Goal: Information Seeking & Learning: Learn about a topic

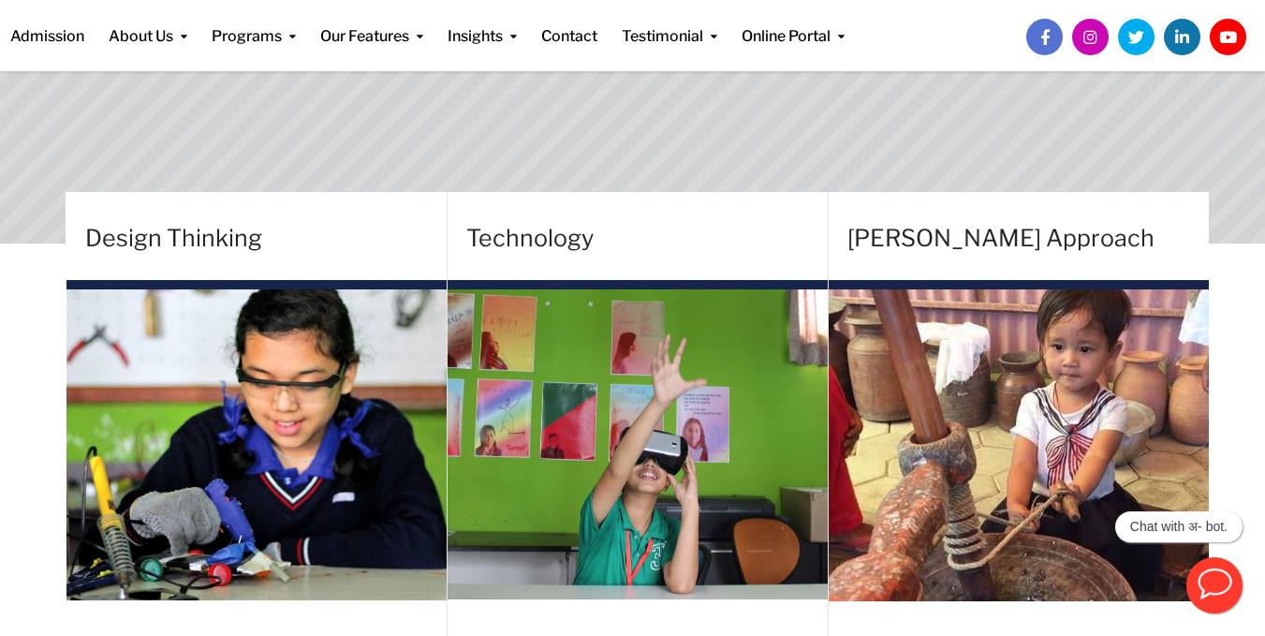
scroll to position [546, 0]
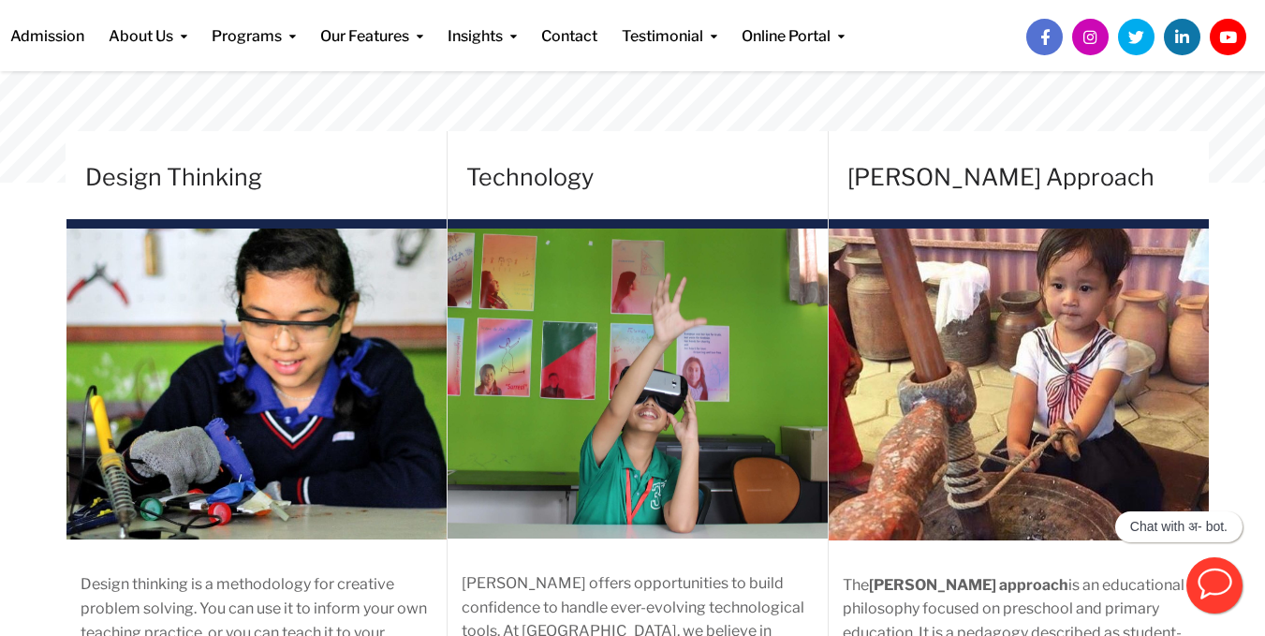
click at [1037, 287] on img at bounding box center [1019, 385] width 380 height 312
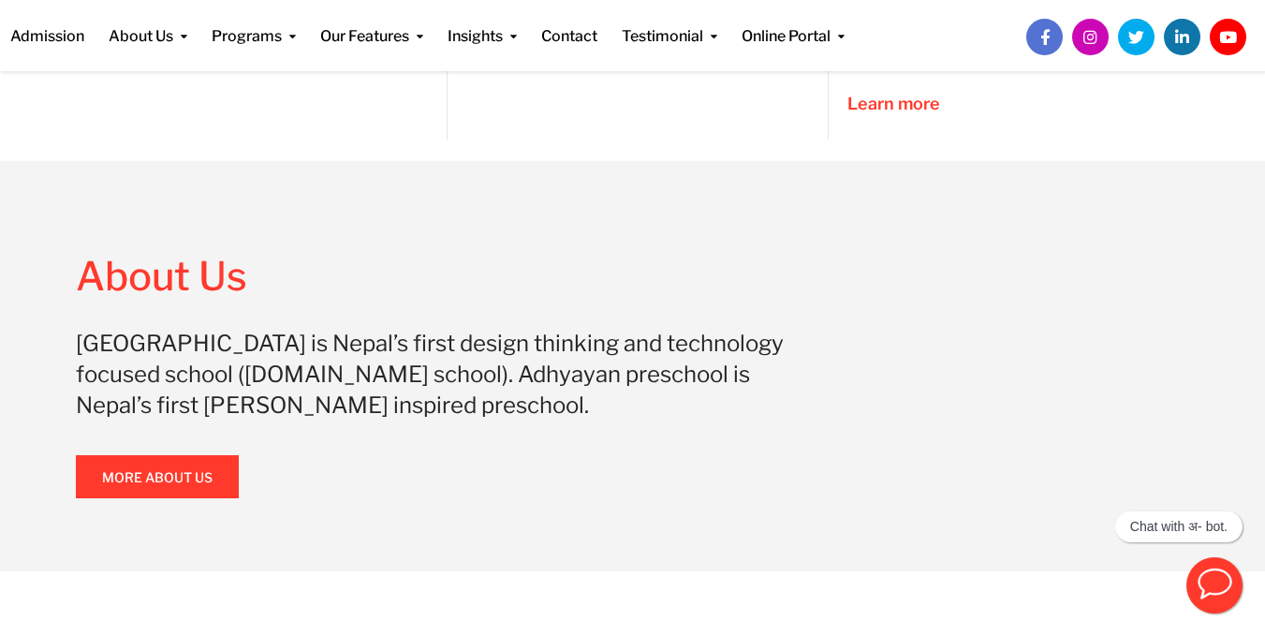
scroll to position [1180, 0]
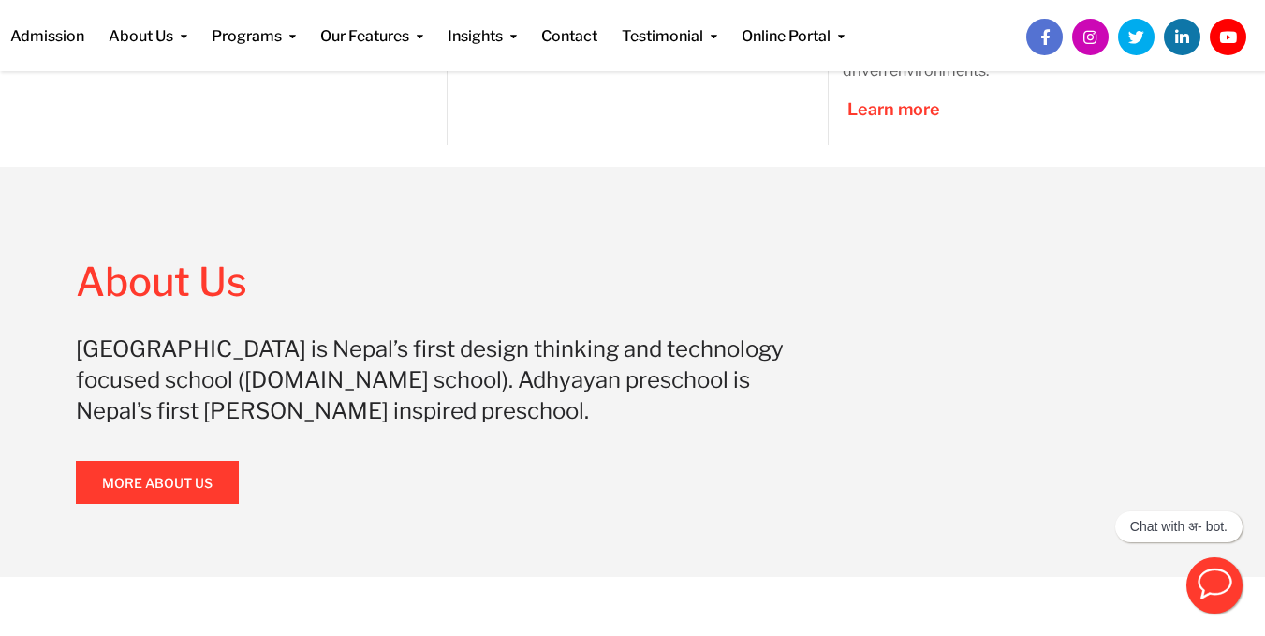
click at [157, 482] on span at bounding box center [157, 482] width 0 height 0
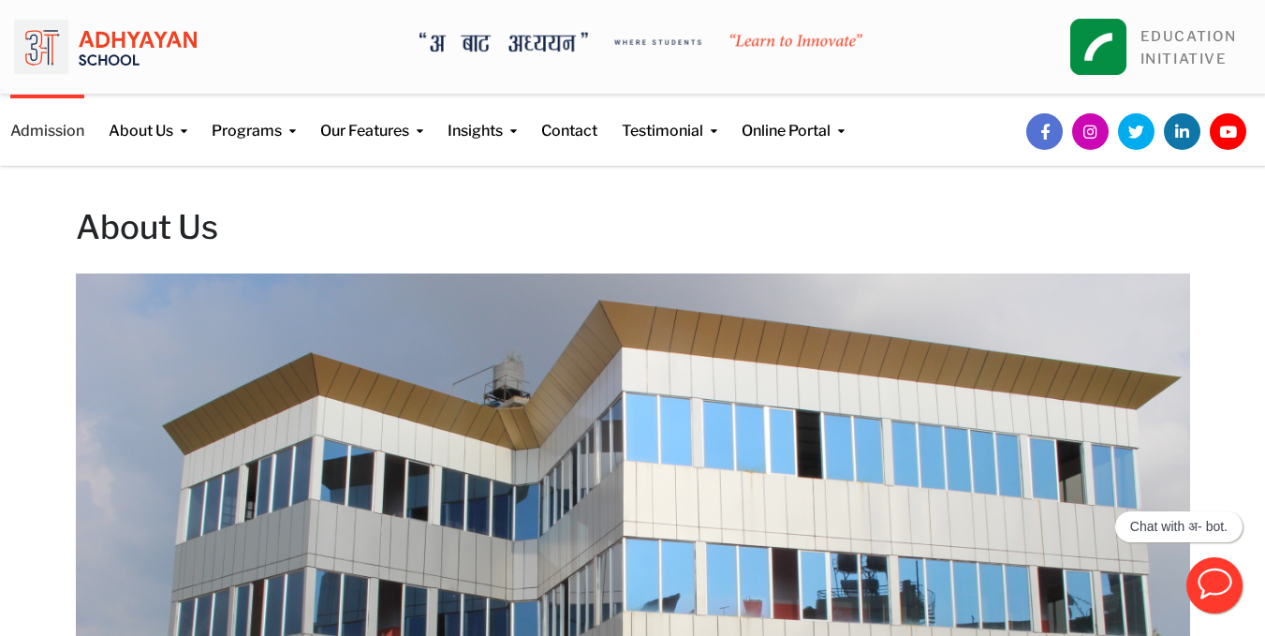
click at [75, 137] on link "Admission" at bounding box center [47, 119] width 74 height 48
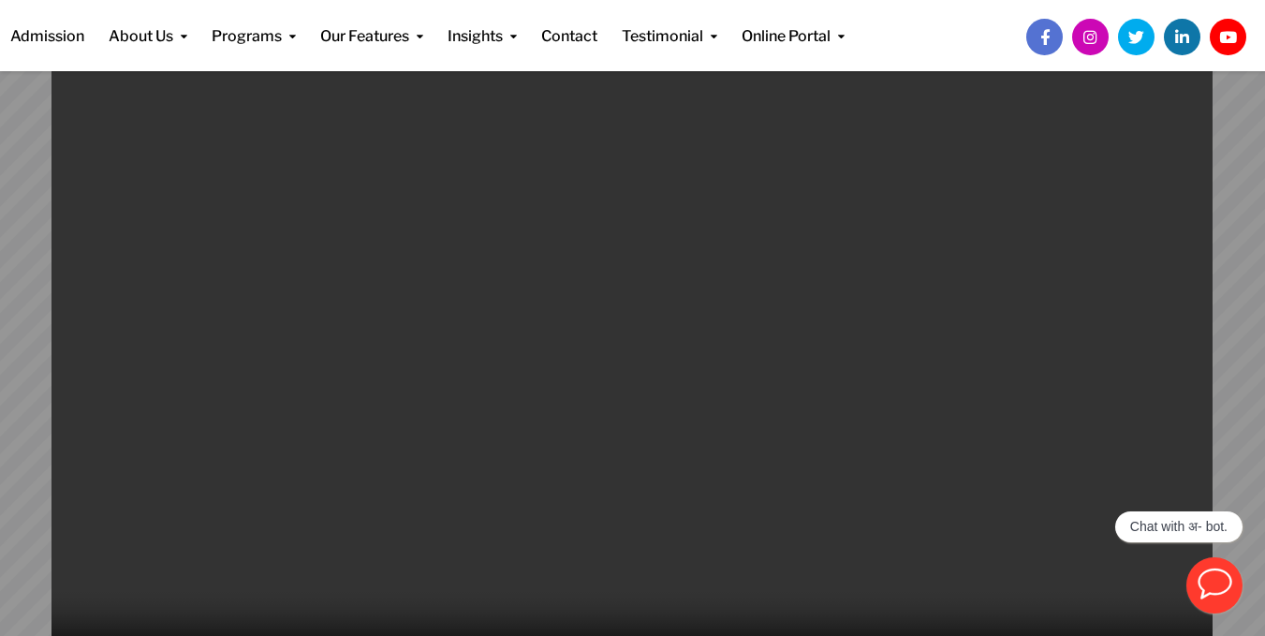
scroll to position [175, 0]
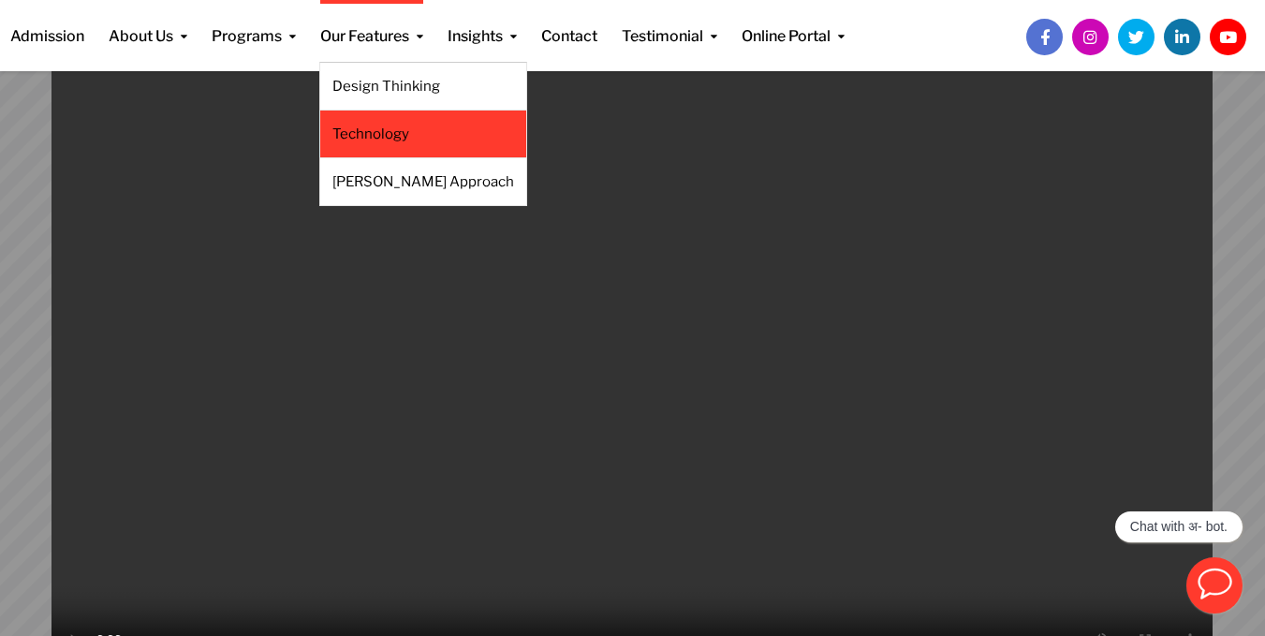
click at [390, 139] on link "Technology" at bounding box center [423, 134] width 182 height 21
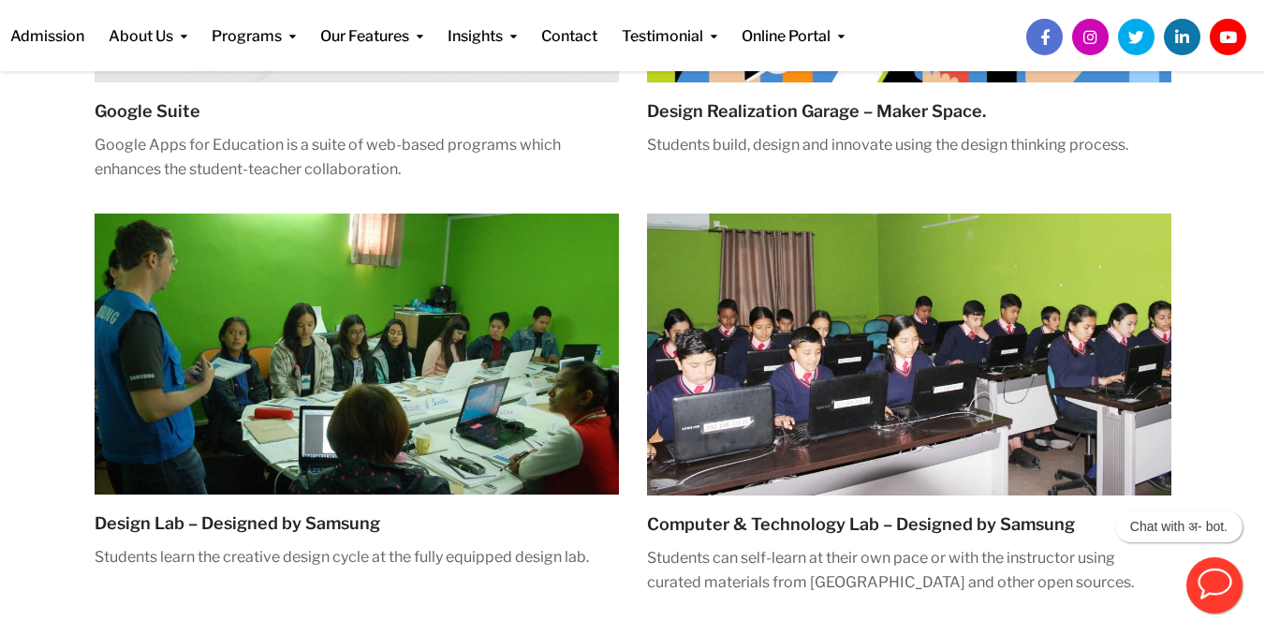
scroll to position [684, 0]
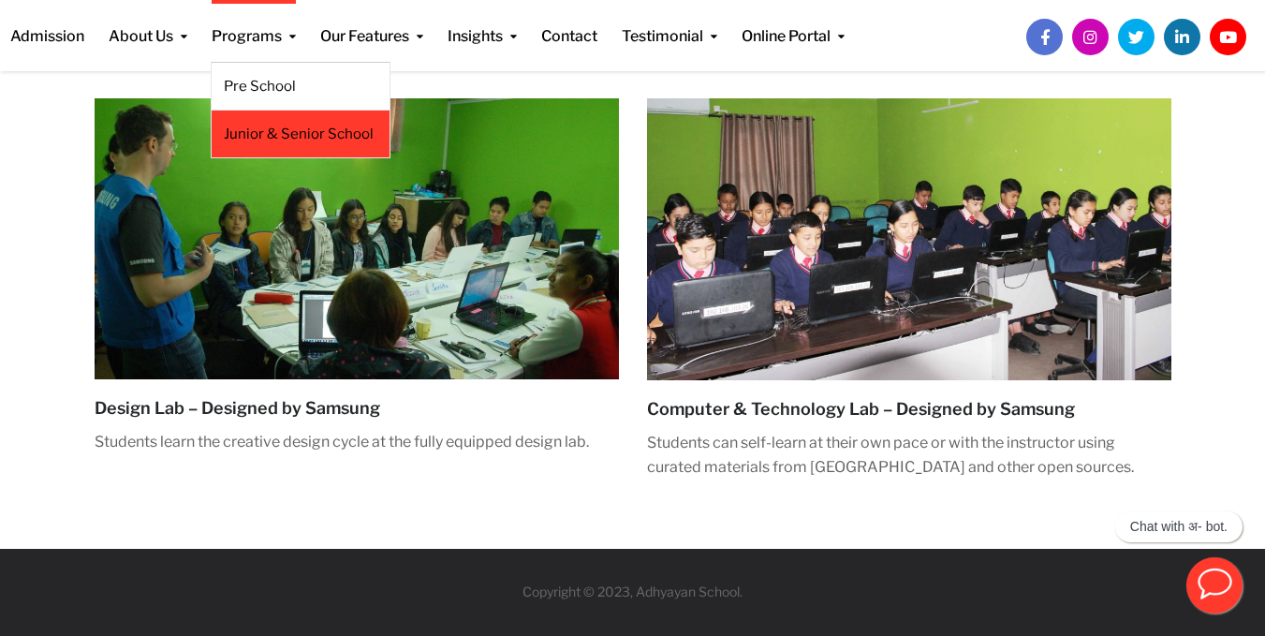
click at [335, 118] on li "Junior & Senior School" at bounding box center [301, 135] width 180 height 48
click at [355, 128] on link "Junior & Senior School" at bounding box center [301, 134] width 154 height 21
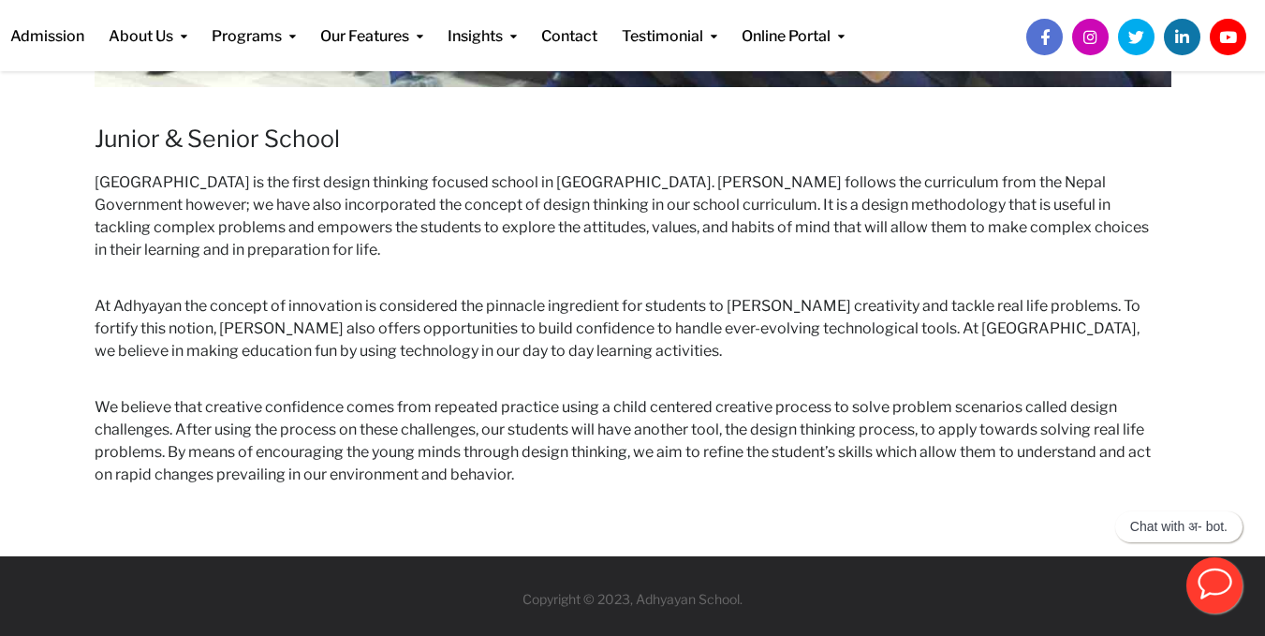
scroll to position [828, 0]
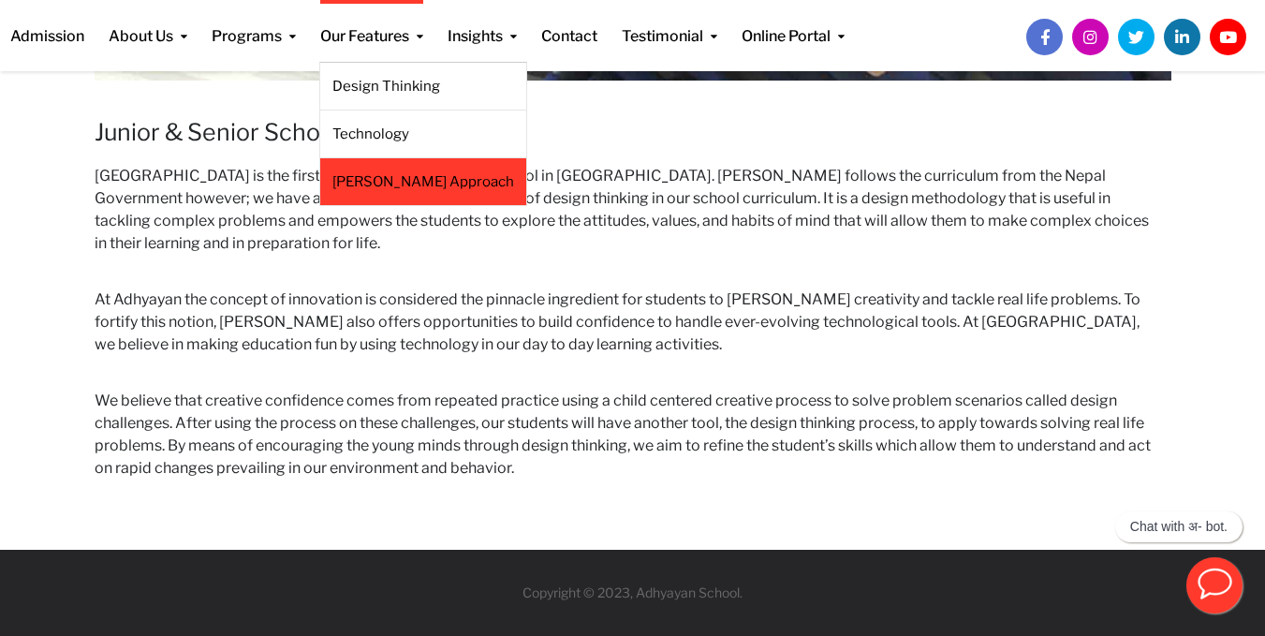
click at [417, 174] on link "[PERSON_NAME] Approach" at bounding box center [423, 181] width 182 height 21
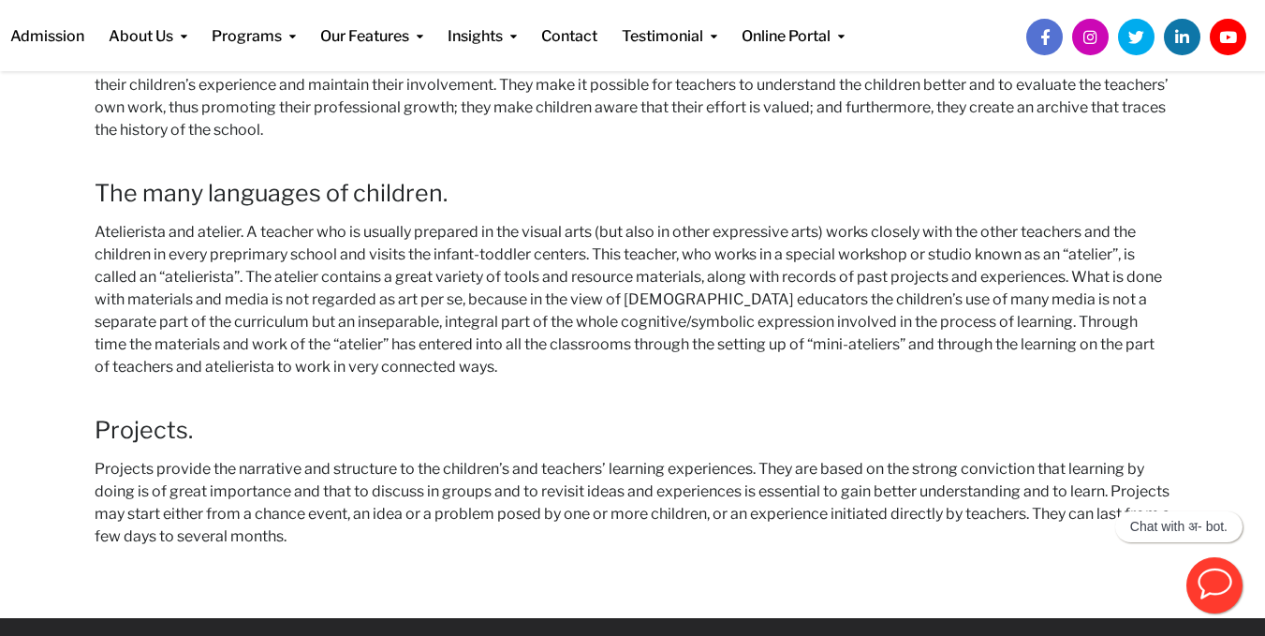
scroll to position [2432, 0]
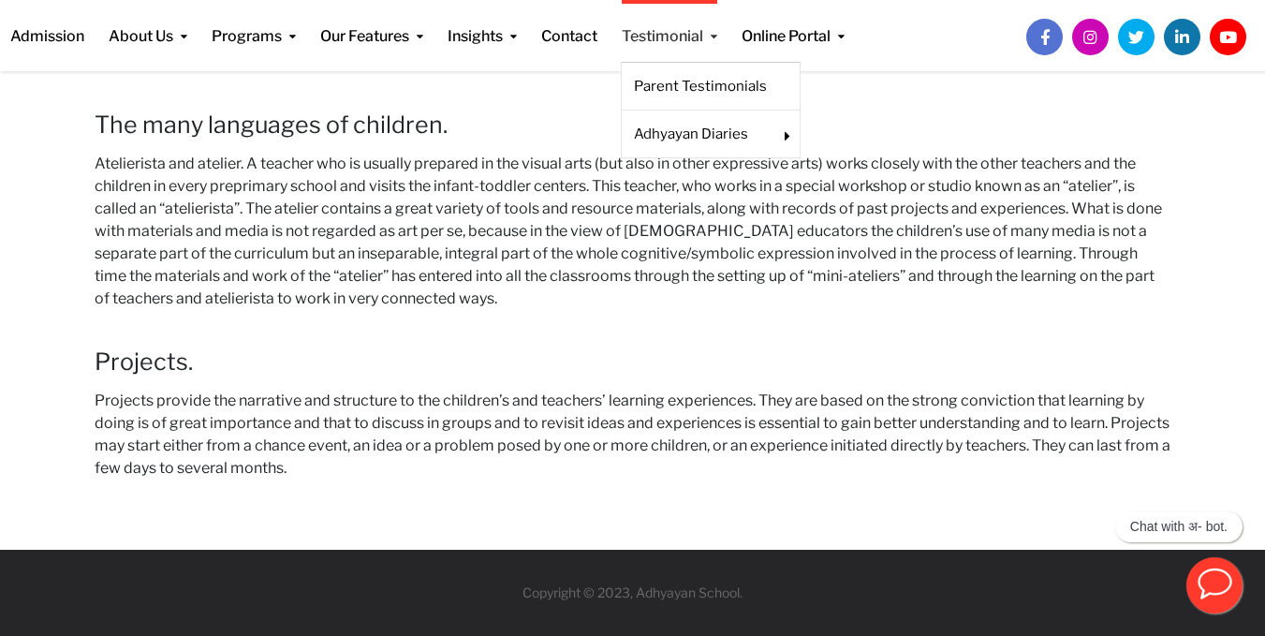
click at [680, 34] on link "Testimonial" at bounding box center [670, 24] width 96 height 48
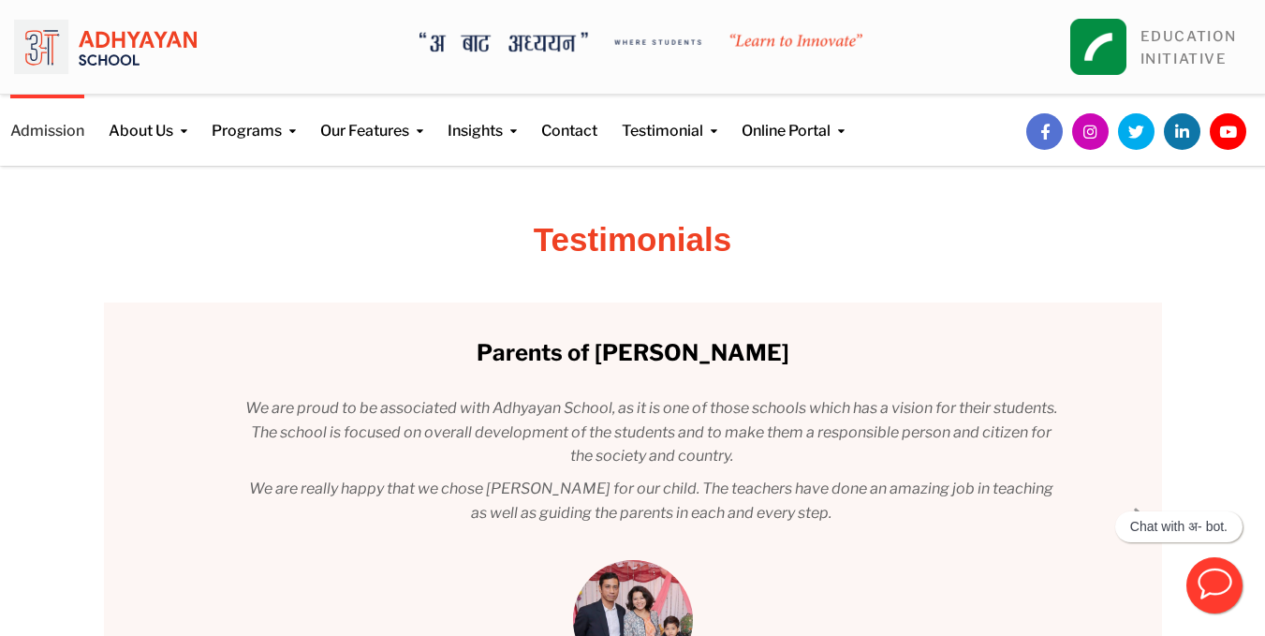
click at [51, 134] on link "Admission" at bounding box center [47, 119] width 74 height 48
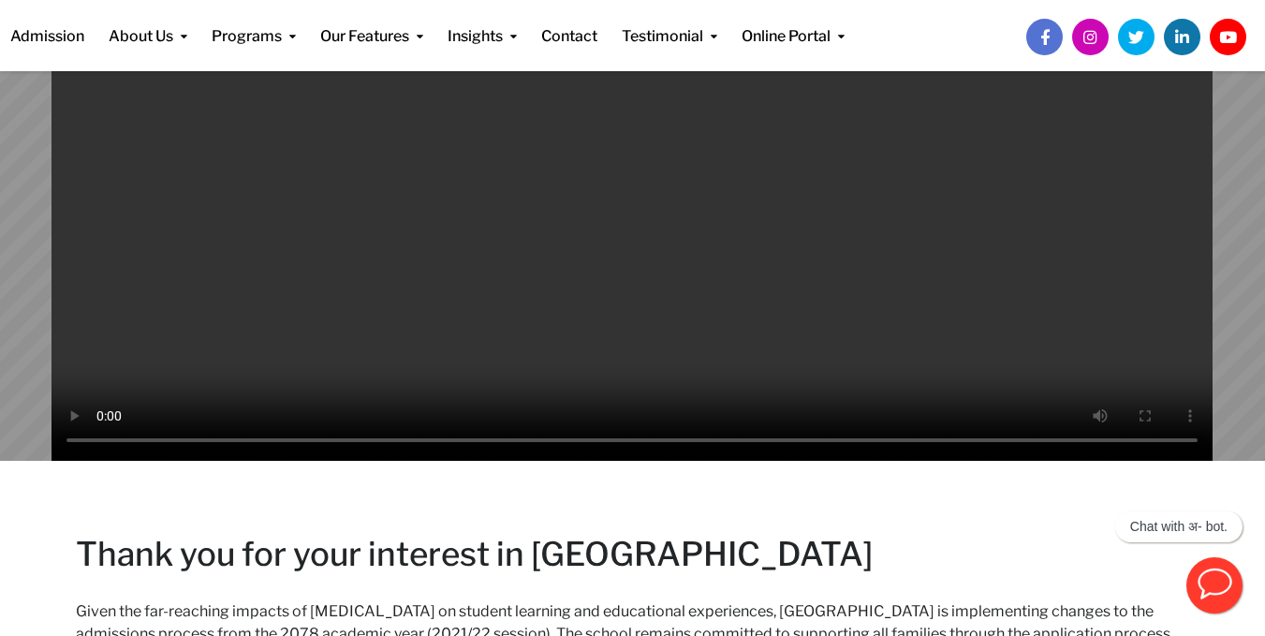
scroll to position [428, 0]
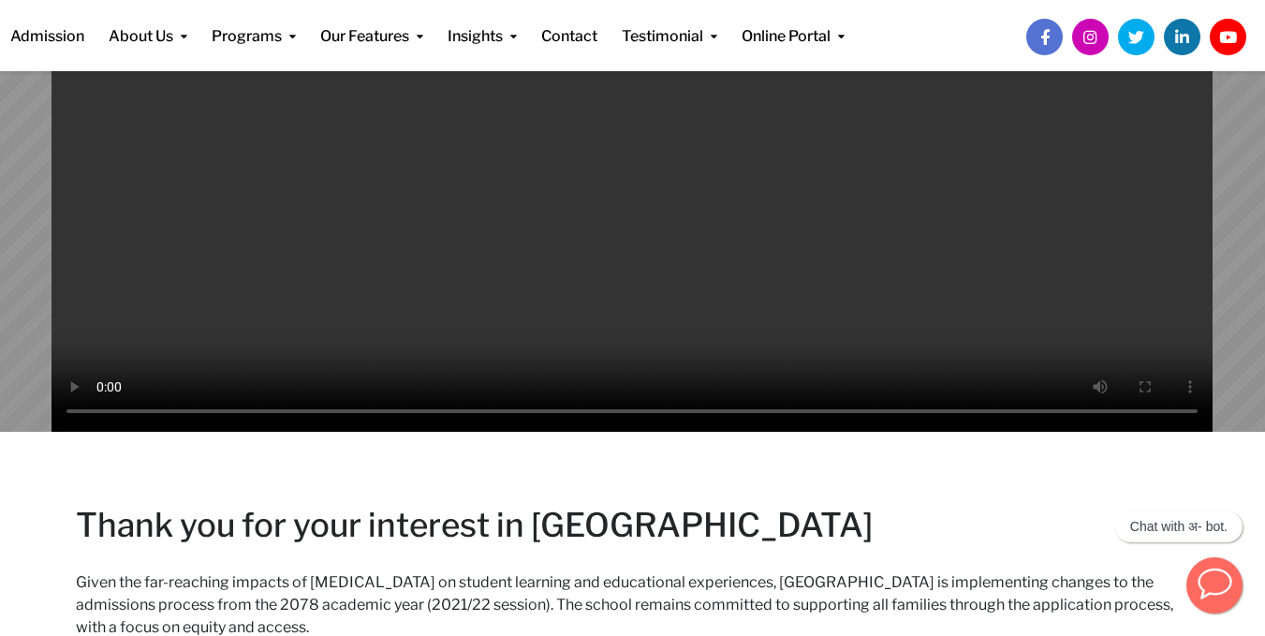
click at [1217, 577] on icon "button" at bounding box center [1215, 584] width 36 height 36
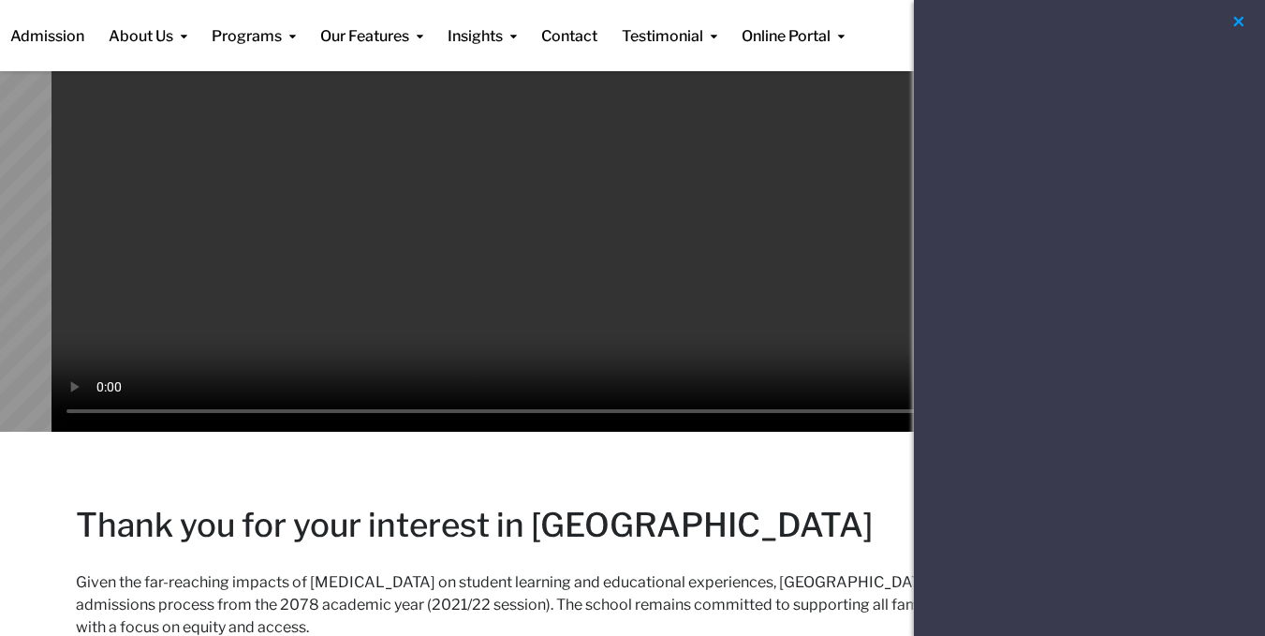
click at [1241, 21] on button "button" at bounding box center [1239, 21] width 22 height 23
